Goal: Task Accomplishment & Management: Manage account settings

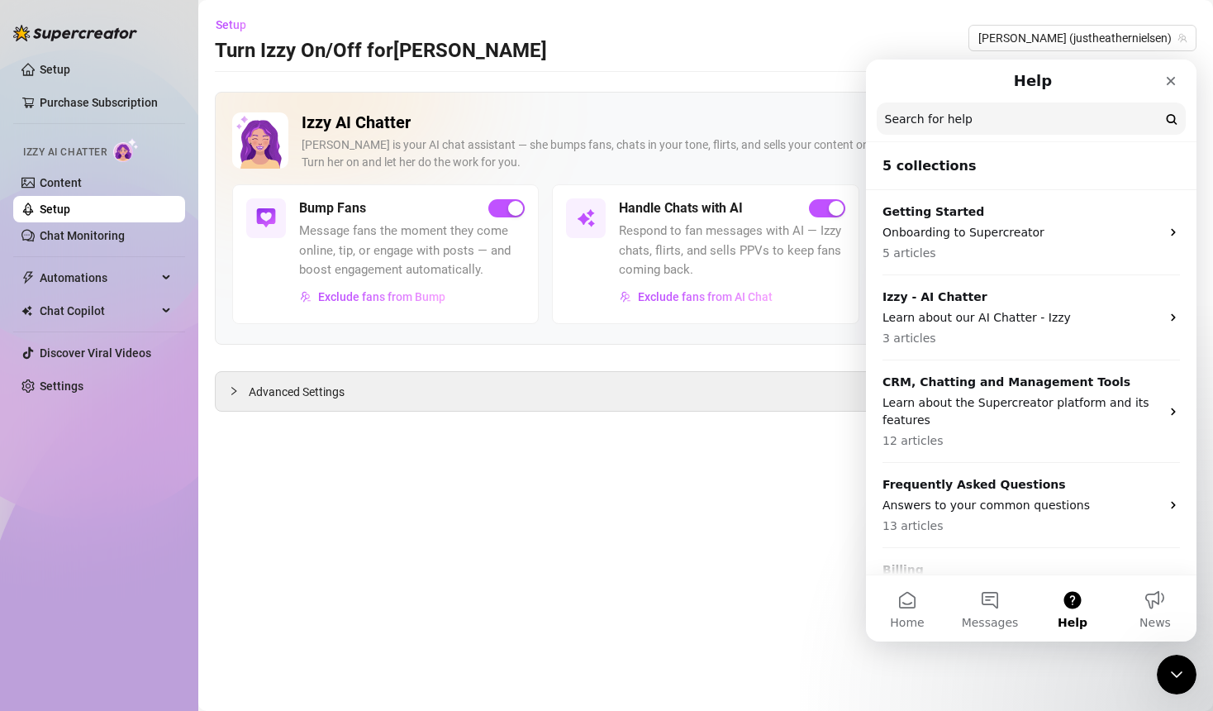
click at [969, 123] on input "Search for help" at bounding box center [1031, 118] width 309 height 32
click at [969, 123] on input "Search for help" at bounding box center [1030, 119] width 307 height 32
type input "message flow"
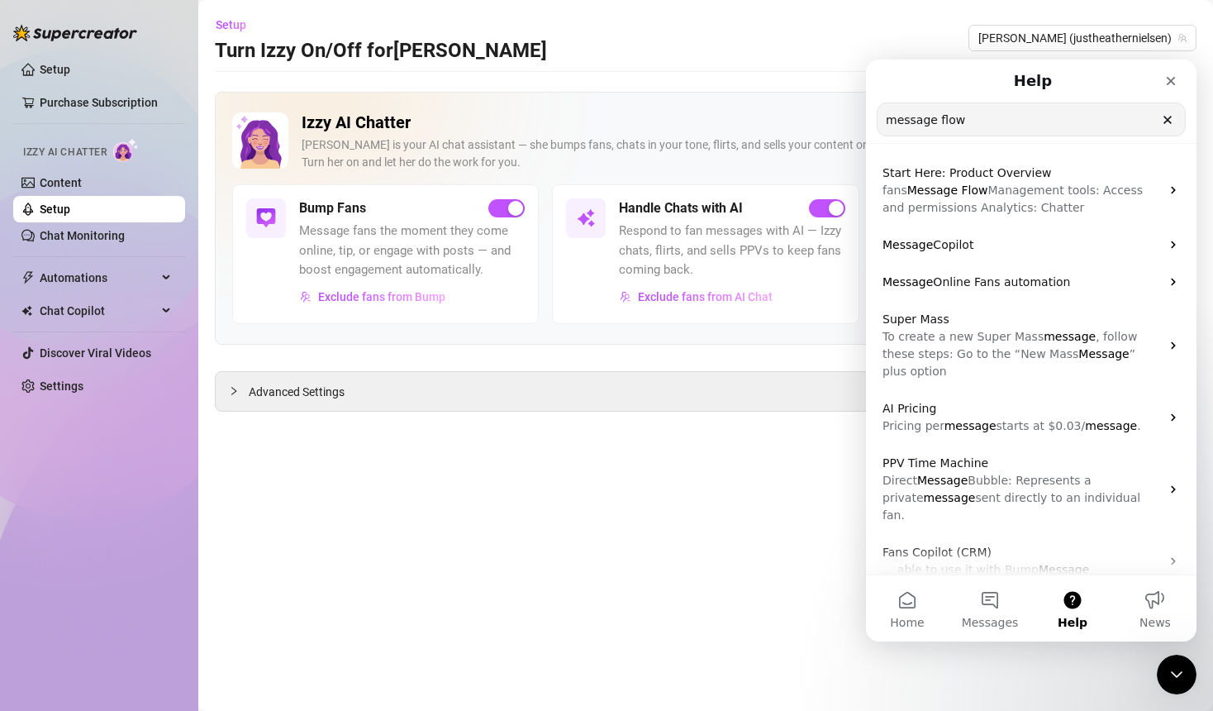
click at [530, 560] on main "Setup Turn Izzy On/Off for Heather Heather (justheathernielsen) Izzy AI Chatter…" at bounding box center [705, 355] width 1015 height 711
drag, startPoint x: 530, startPoint y: 560, endPoint x: 315, endPoint y: 300, distance: 337.5
click at [349, 337] on main "Setup Turn Izzy On/Off for Heather Heather (justheathernielsen) Izzy AI Chatter…" at bounding box center [705, 355] width 1015 height 711
click at [93, 462] on div "Setup Purchase Subscription Izzy AI Chatter Content Setup Chat Monitoring Autom…" at bounding box center [99, 348] width 172 height 696
click at [164, 274] on div "Automations" at bounding box center [99, 277] width 172 height 26
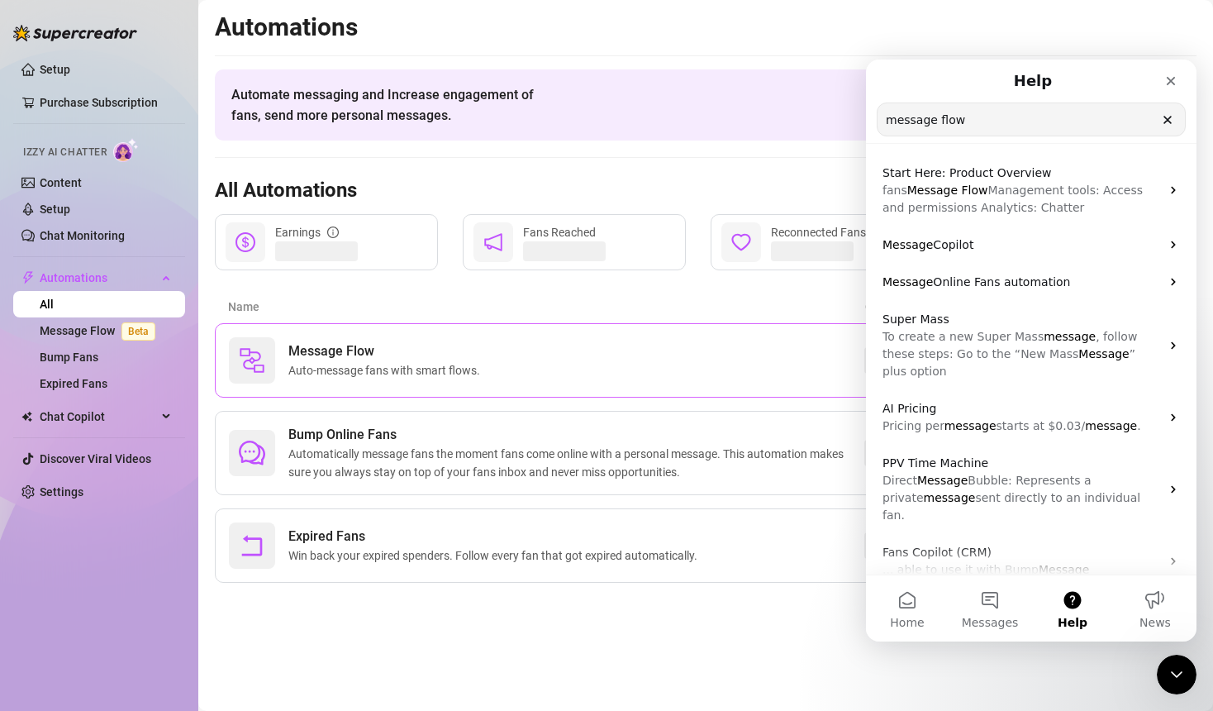
click at [507, 363] on div "Message Flow Auto-message fans with smart flows." at bounding box center [546, 360] width 635 height 46
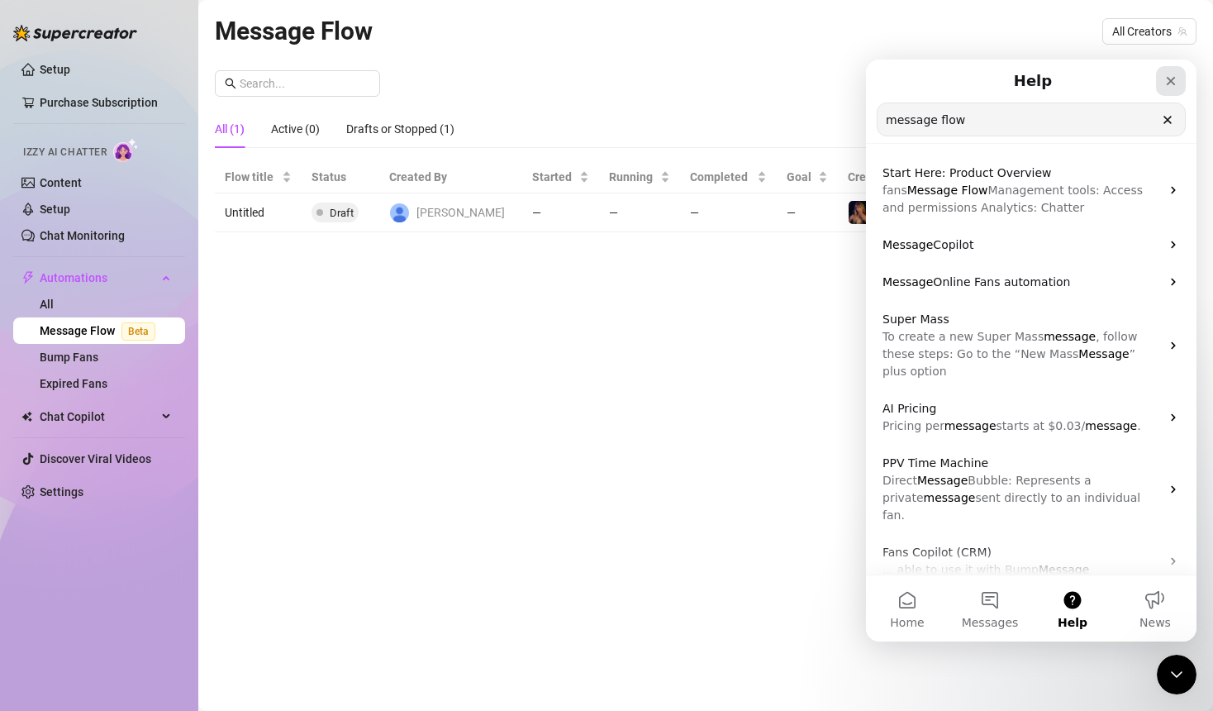
click at [1172, 78] on icon "Close" at bounding box center [1170, 80] width 13 height 13
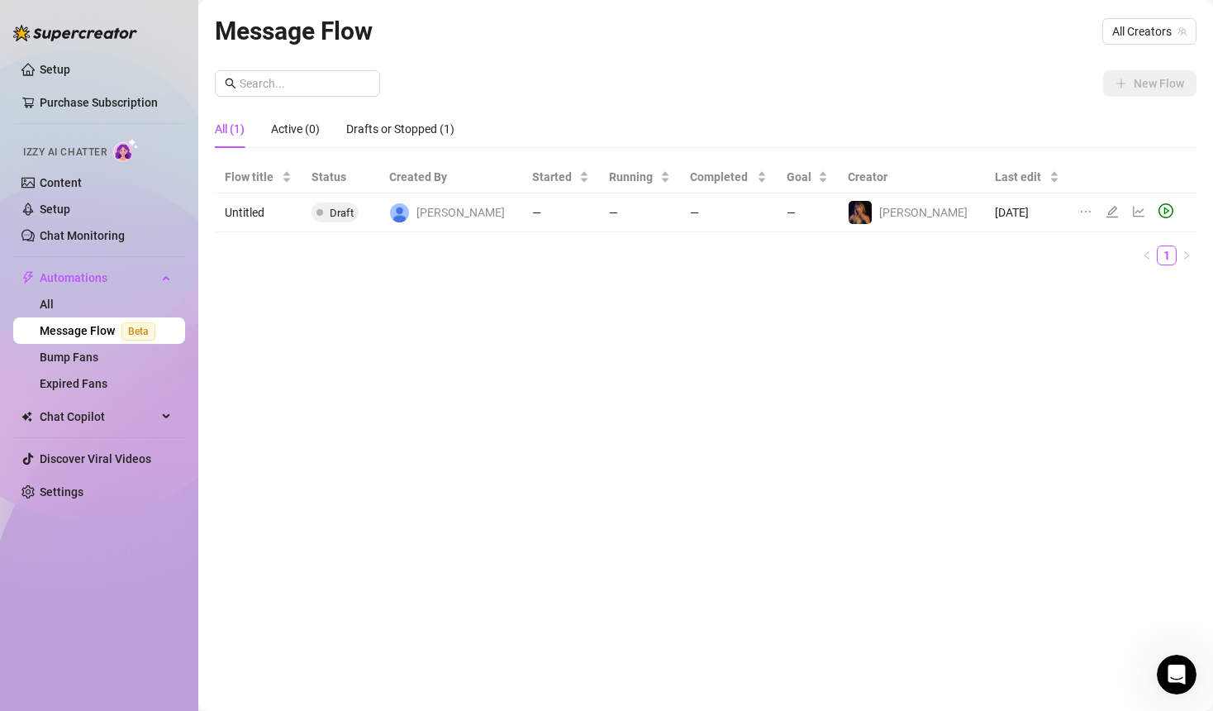
click at [392, 415] on div "Message Flow All Creators New Flow All (1) Active (0) Drafts or Stopped (1) Flo…" at bounding box center [706, 336] width 982 height 649
click at [466, 98] on div "New Flow All (1) Active (0) Drafts or Stopped (1) Flow title Status Created By …" at bounding box center [706, 174] width 982 height 208
click at [404, 122] on div "Drafts or Stopped (1)" at bounding box center [400, 129] width 108 height 18
click at [240, 128] on div "All (1)" at bounding box center [230, 129] width 30 height 18
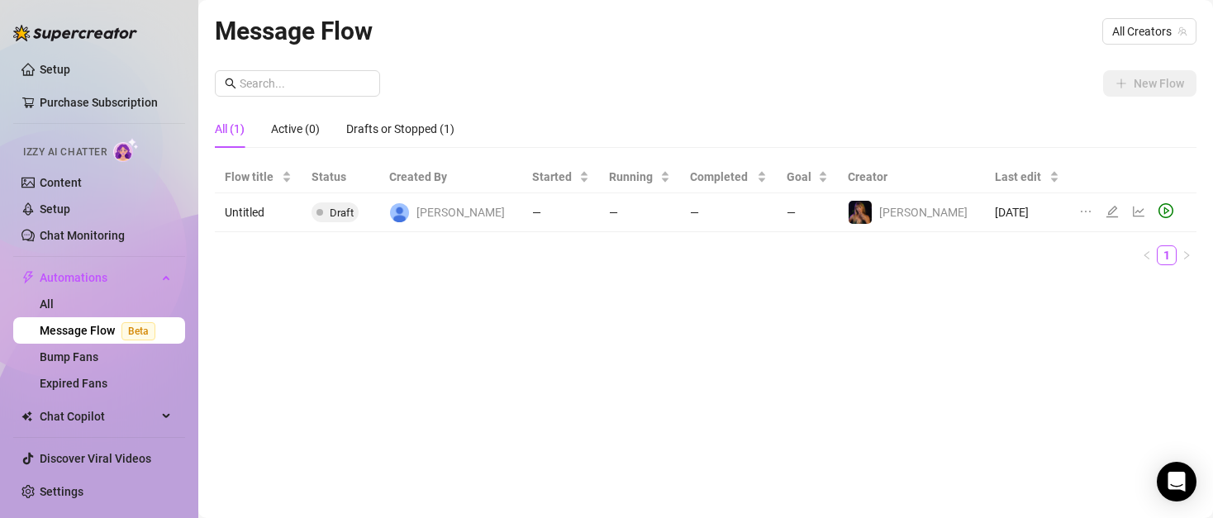
click at [465, 215] on span "[PERSON_NAME]" at bounding box center [460, 212] width 88 height 18
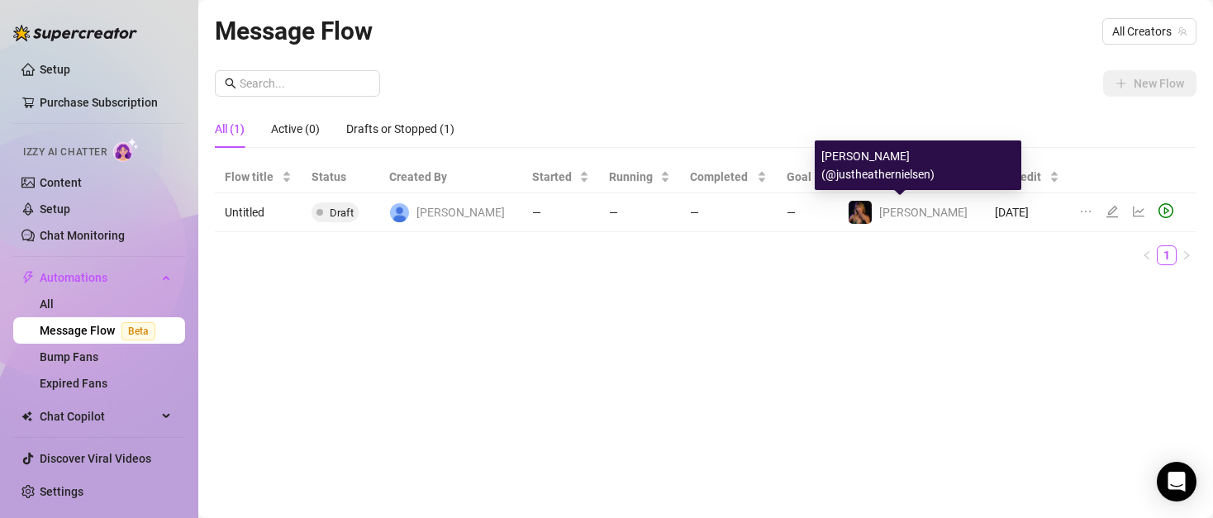
click at [924, 211] on span "[PERSON_NAME]" at bounding box center [923, 212] width 88 height 13
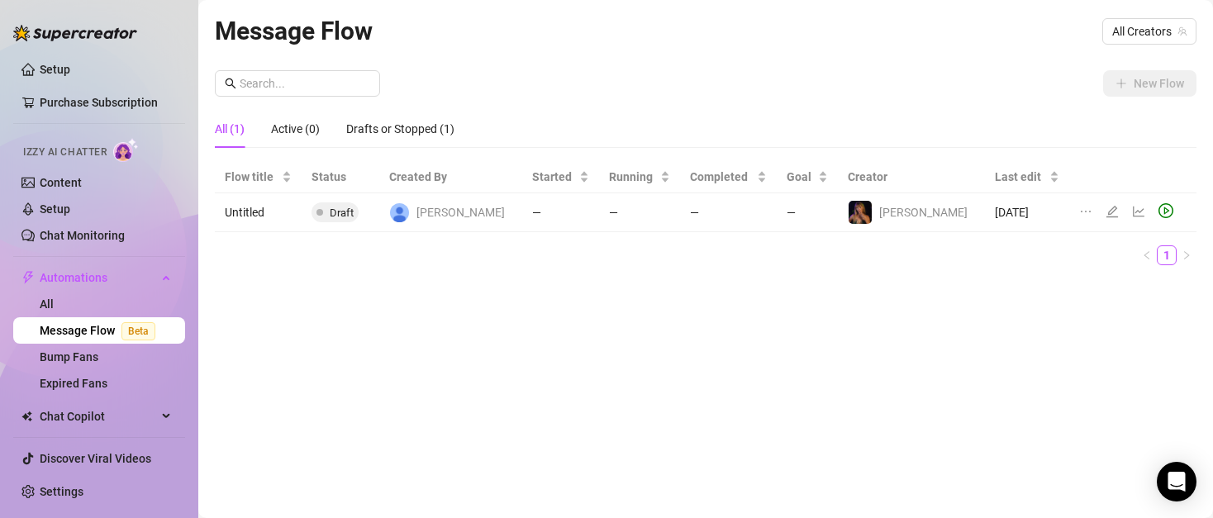
click at [240, 209] on td "Untitled" at bounding box center [258, 212] width 87 height 39
click at [444, 217] on span "[PERSON_NAME]" at bounding box center [460, 212] width 88 height 18
click at [435, 345] on div "Message Flow All Creators New Flow All (1) Active (0) Drafts or Stopped (1) Flo…" at bounding box center [706, 240] width 982 height 457
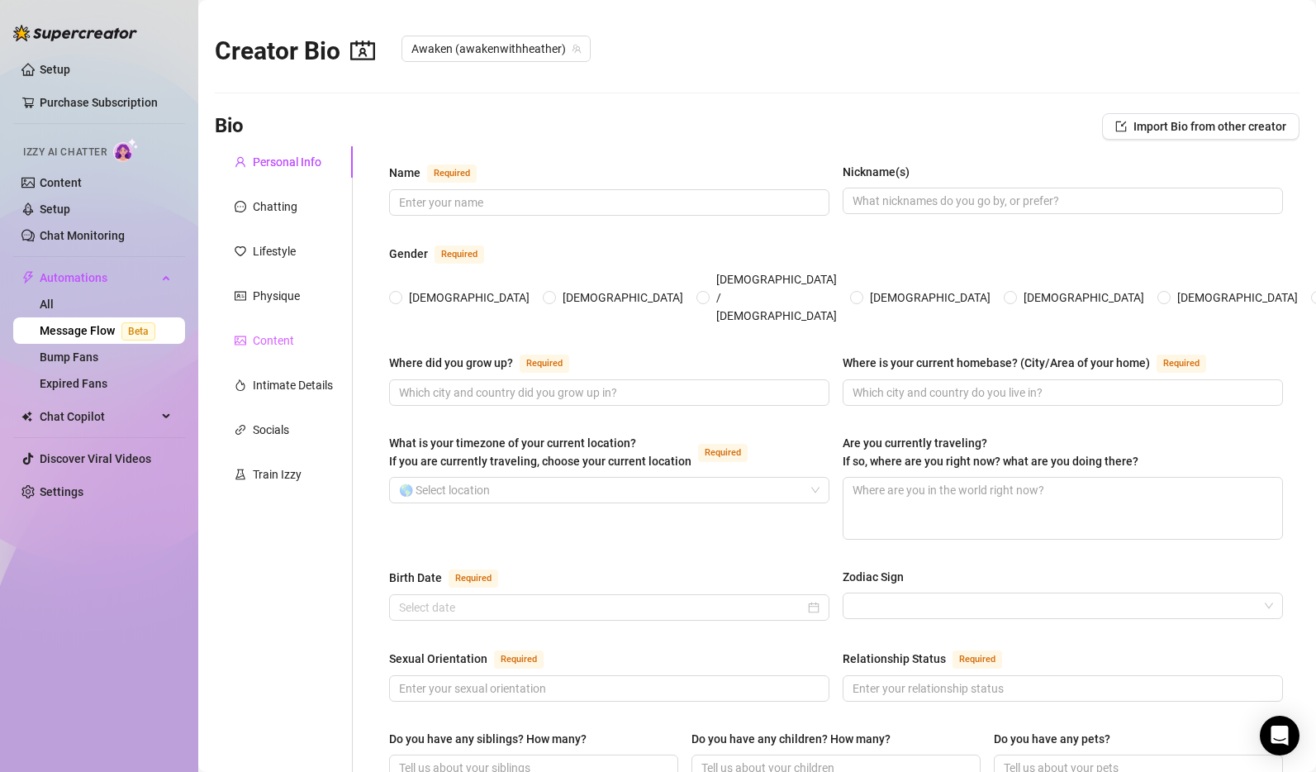
click at [273, 327] on div "Content" at bounding box center [284, 340] width 138 height 31
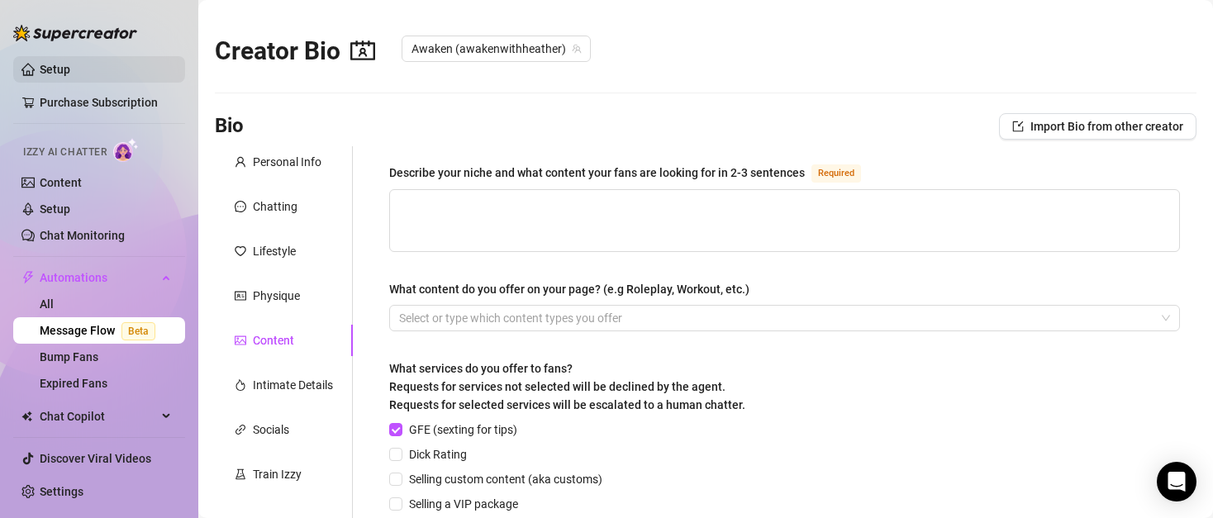
click at [63, 72] on link "Setup" at bounding box center [55, 69] width 31 height 13
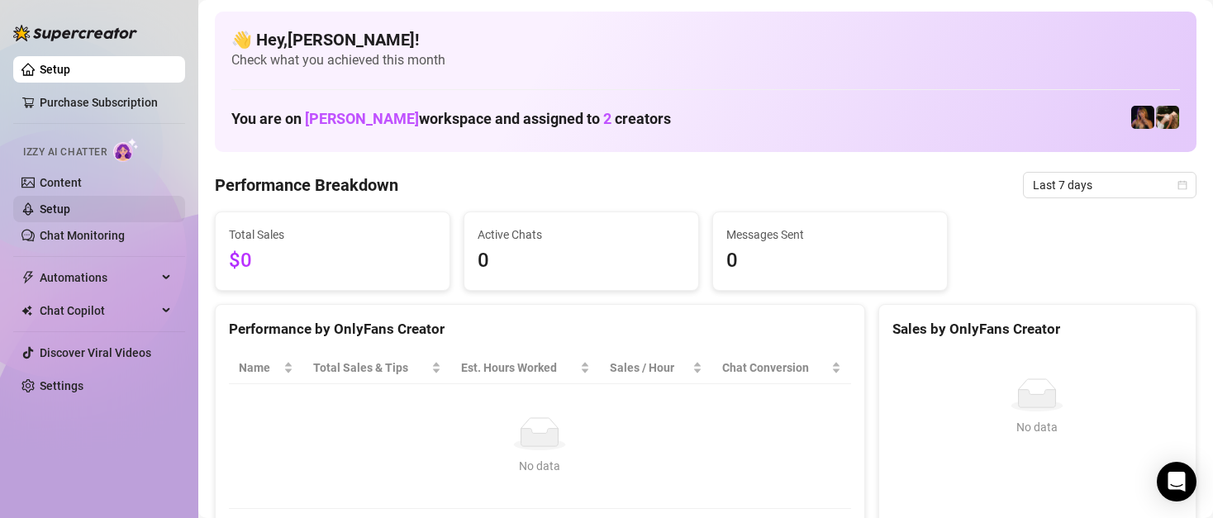
click at [70, 210] on link "Setup" at bounding box center [55, 208] width 31 height 13
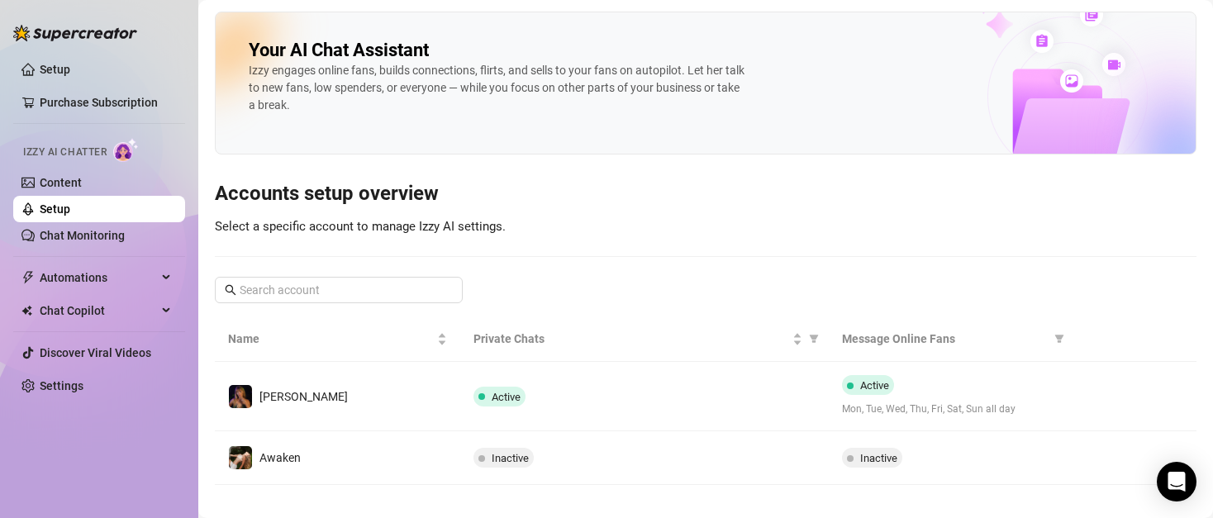
click at [70, 208] on link "Setup" at bounding box center [55, 208] width 31 height 13
click at [103, 237] on link "Chat Monitoring" at bounding box center [82, 235] width 85 height 13
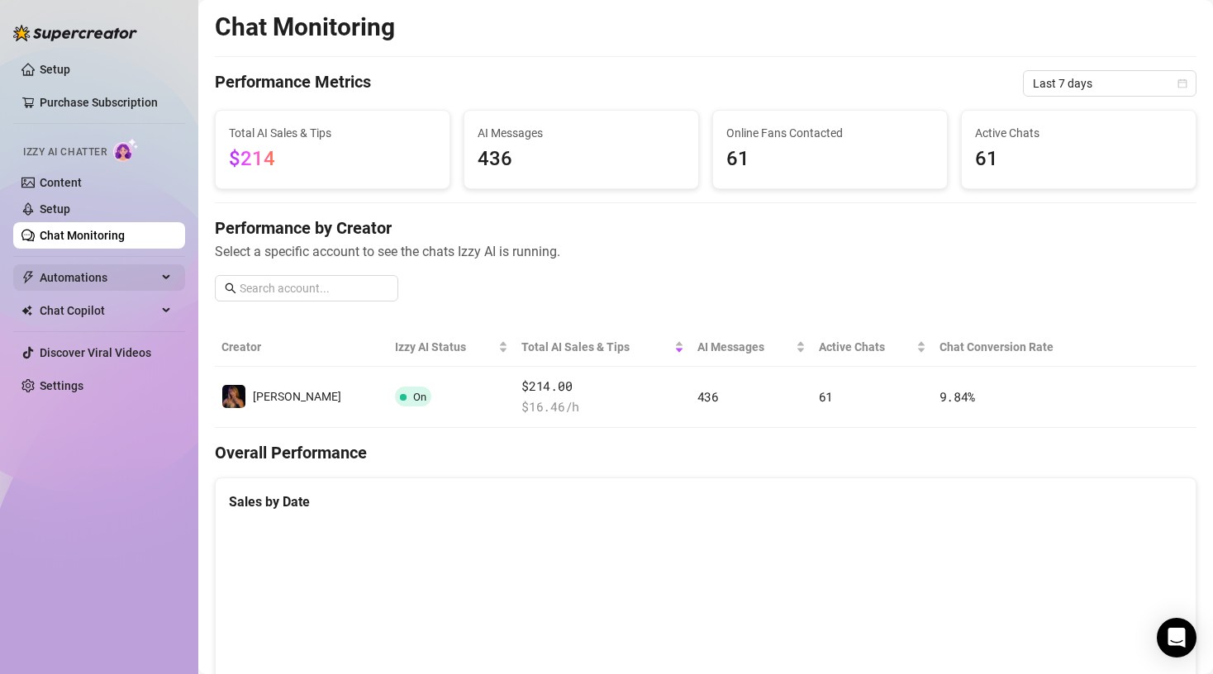
click at [75, 276] on span "Automations" at bounding box center [98, 277] width 117 height 26
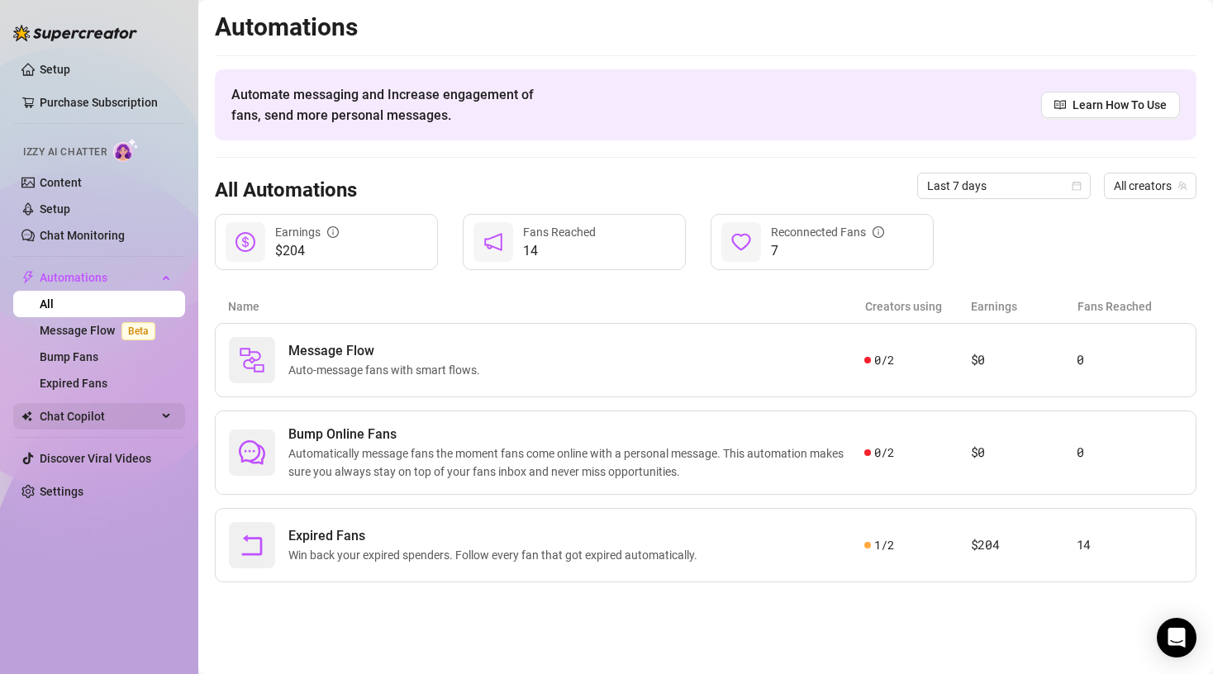
click at [86, 416] on span "Chat Copilot" at bounding box center [98, 416] width 117 height 26
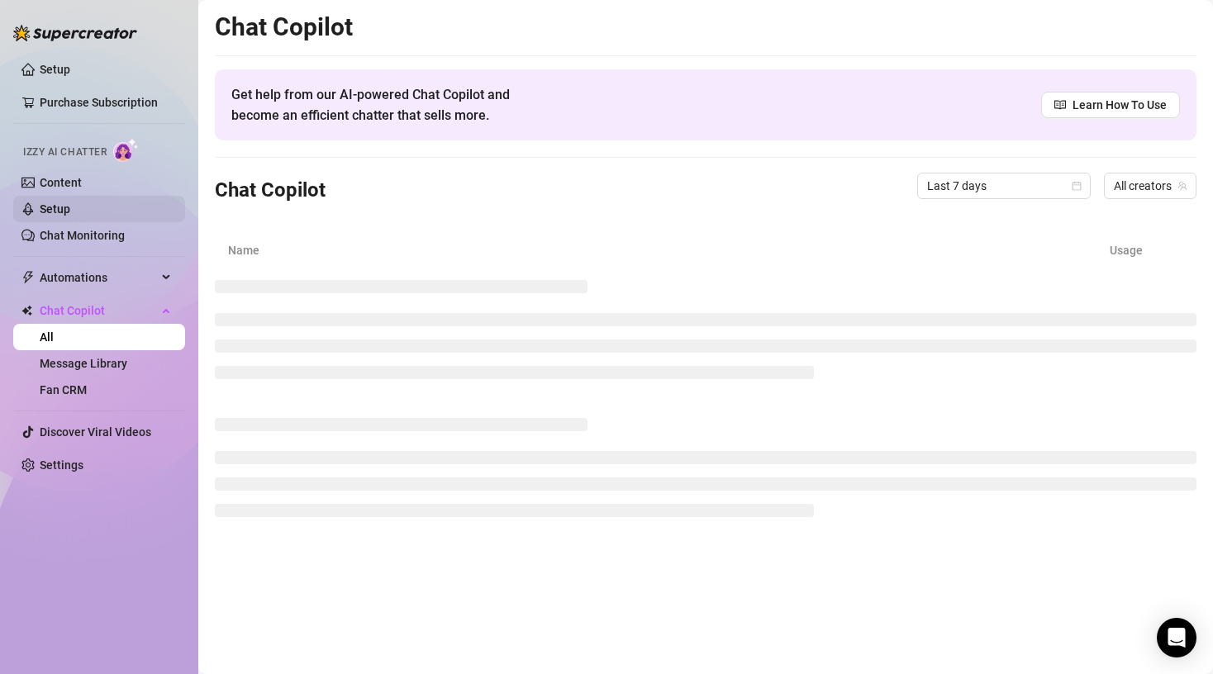
click at [59, 202] on link "Setup" at bounding box center [55, 208] width 31 height 13
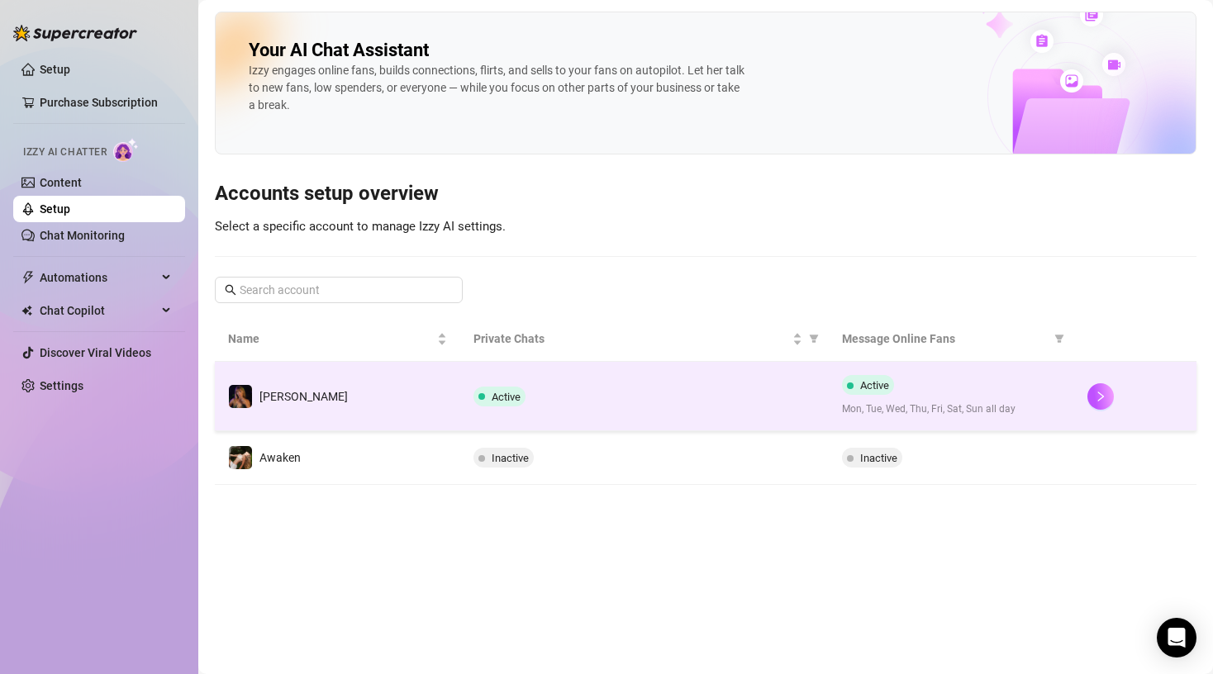
click at [345, 405] on td "[PERSON_NAME]" at bounding box center [337, 396] width 245 height 69
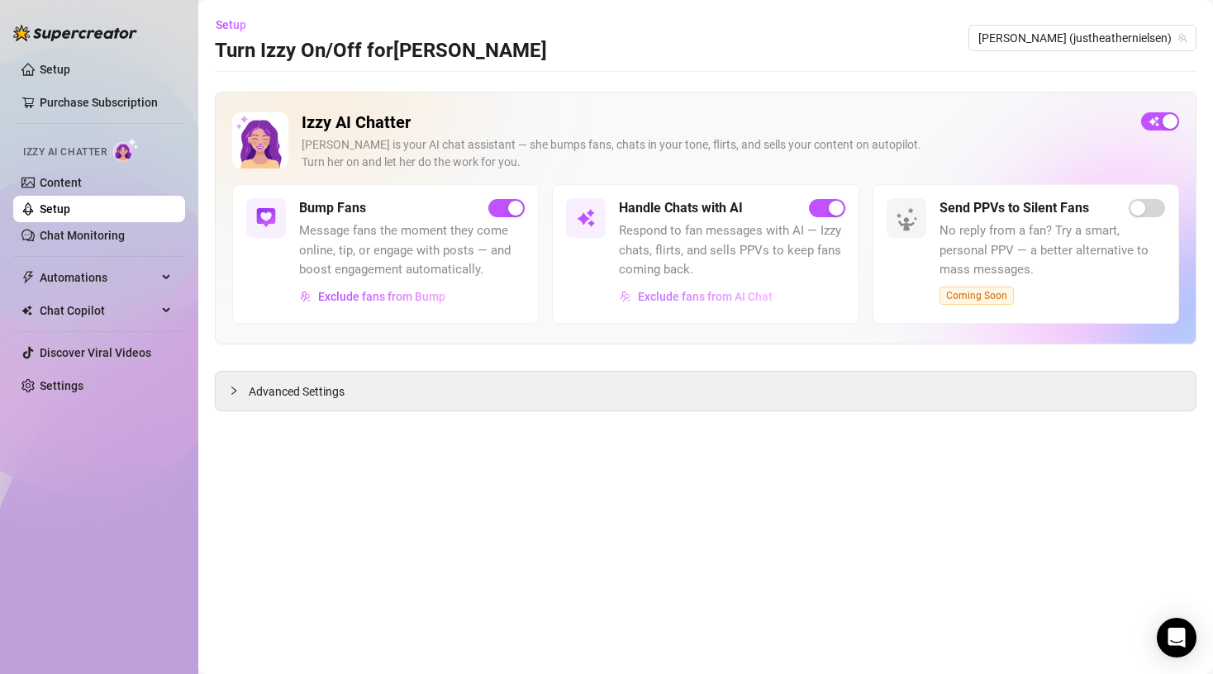
click at [738, 301] on span "Exclude fans from AI Chat" at bounding box center [705, 296] width 135 height 13
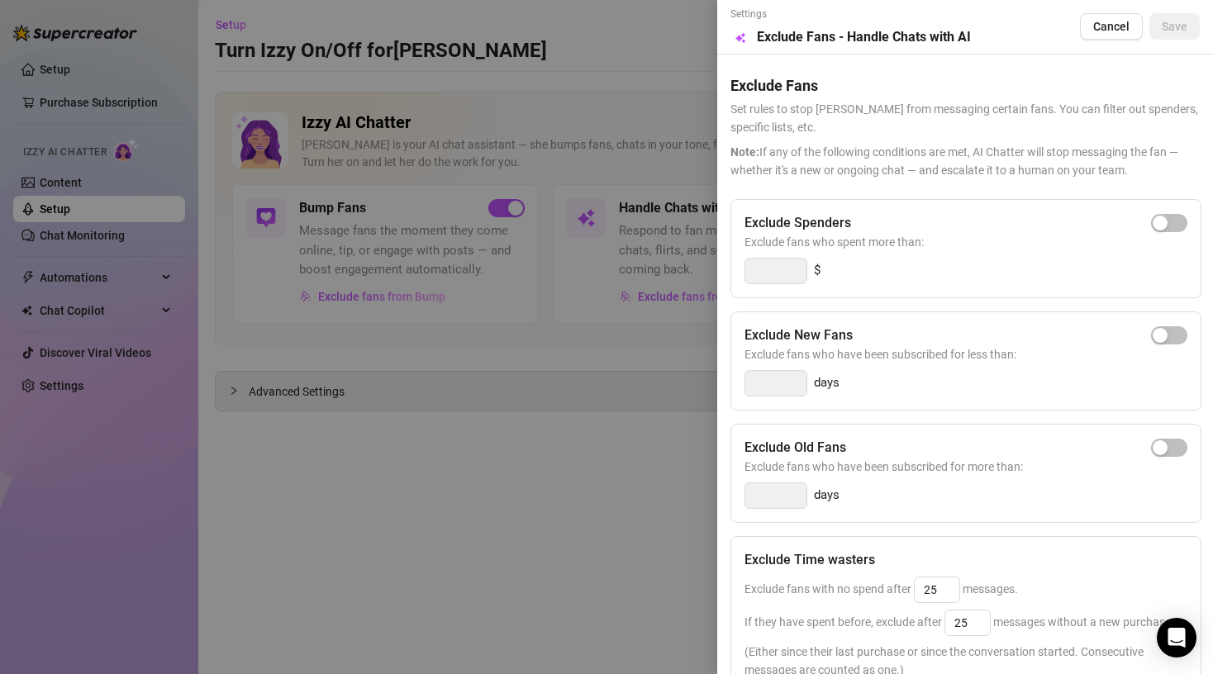
click at [132, 517] on div at bounding box center [606, 337] width 1213 height 674
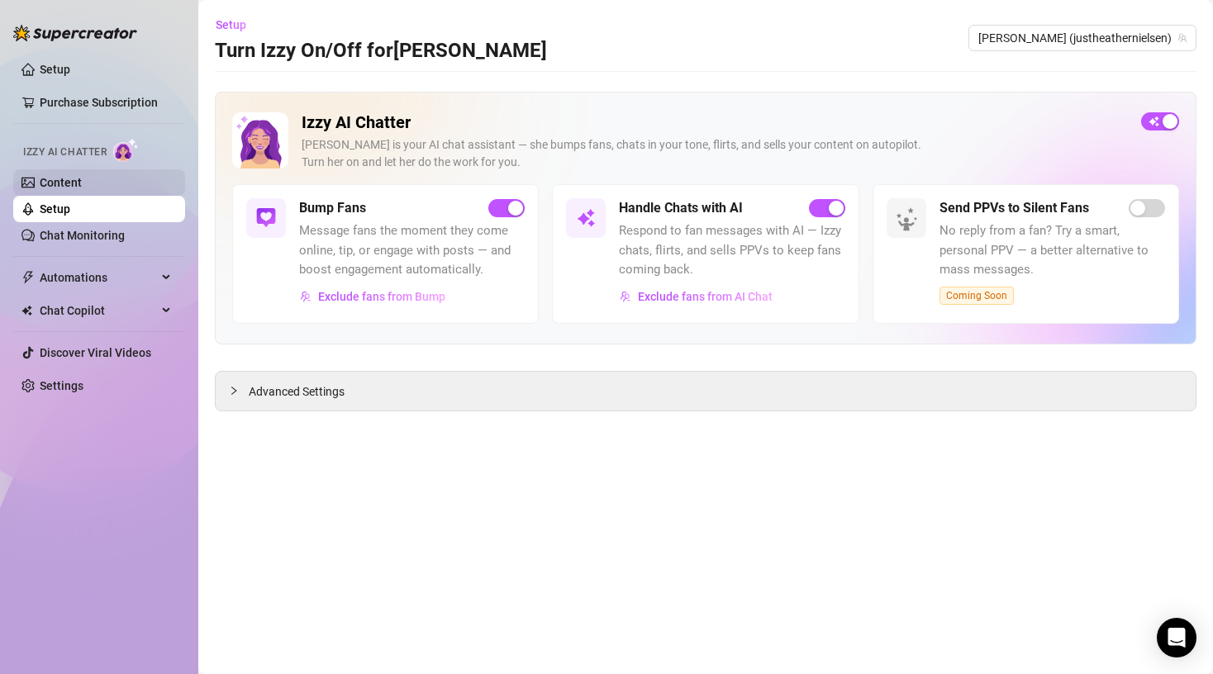
click at [70, 189] on link "Content" at bounding box center [61, 182] width 42 height 13
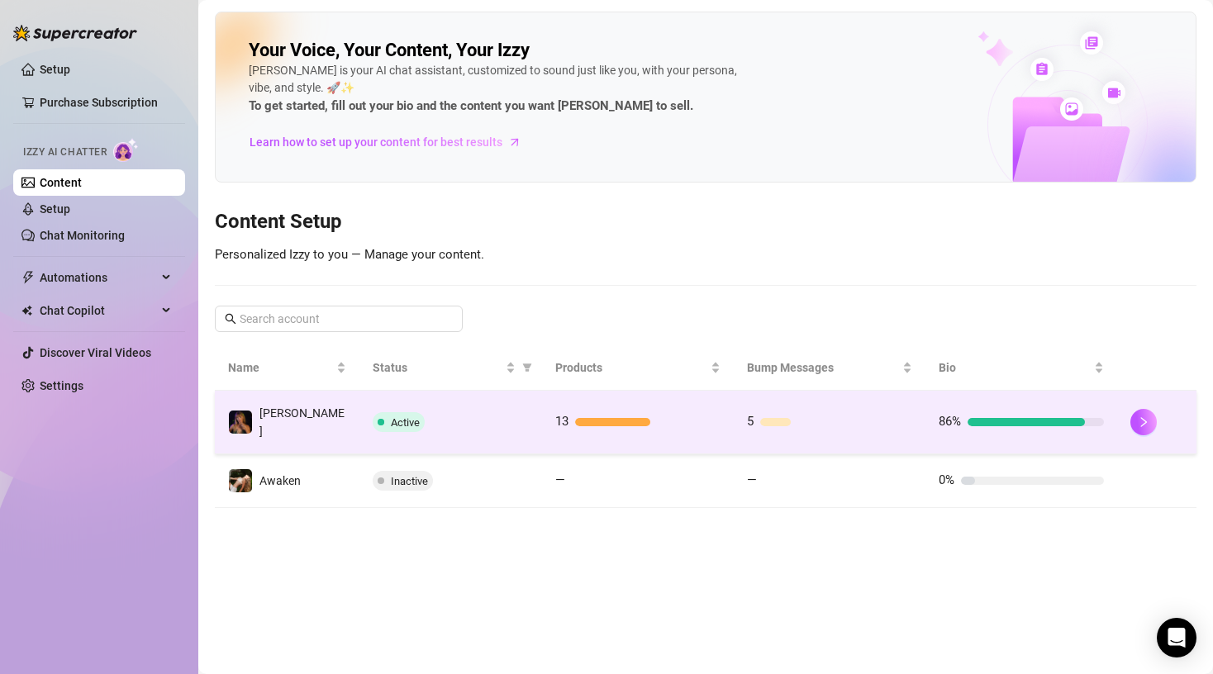
click at [330, 423] on td "[PERSON_NAME]" at bounding box center [287, 423] width 145 height 64
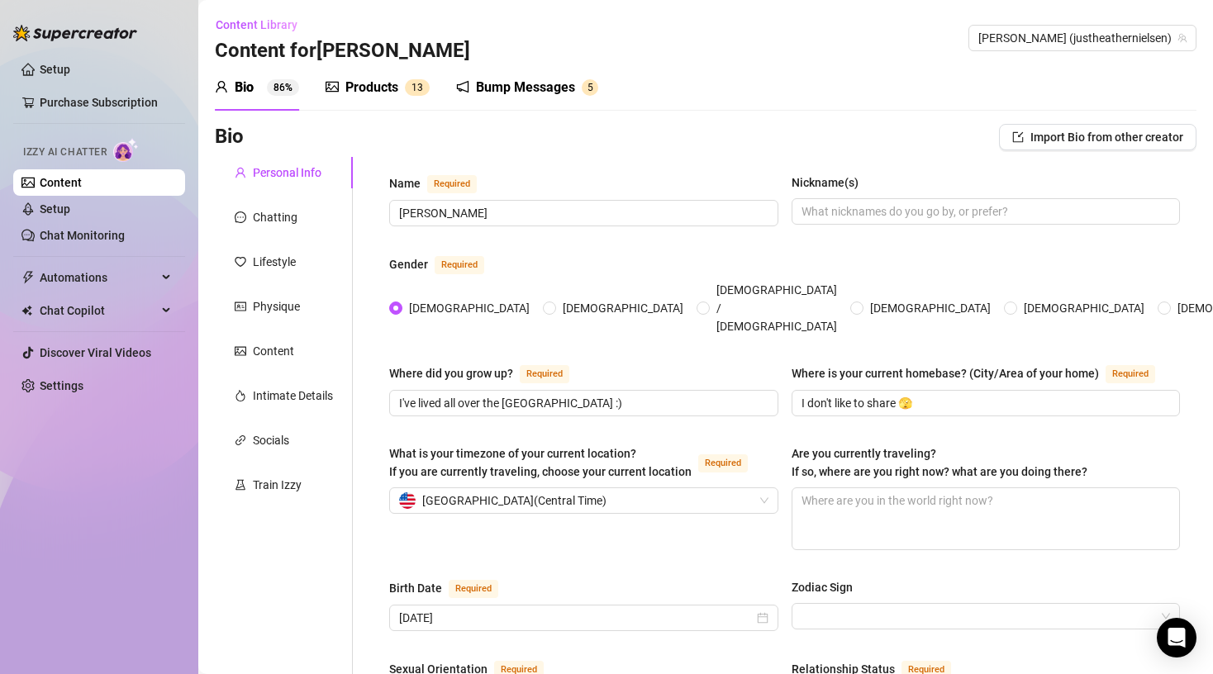
click at [551, 83] on div "Bump Messages" at bounding box center [525, 88] width 99 height 20
